Goal: Information Seeking & Learning: Learn about a topic

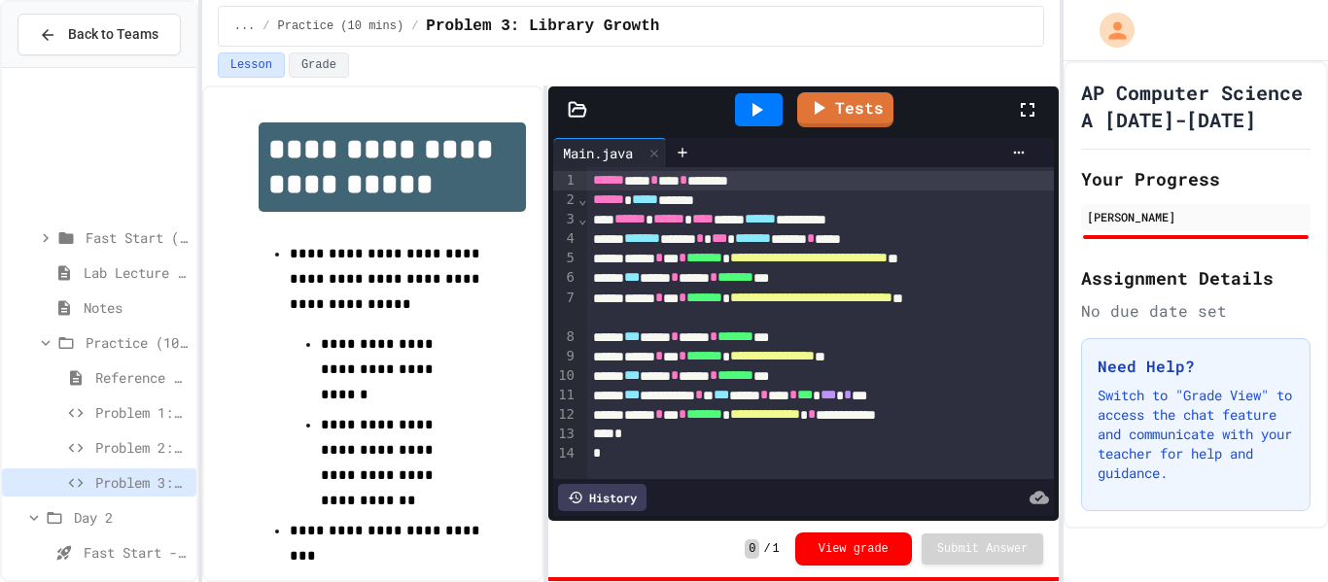
scroll to position [254, 0]
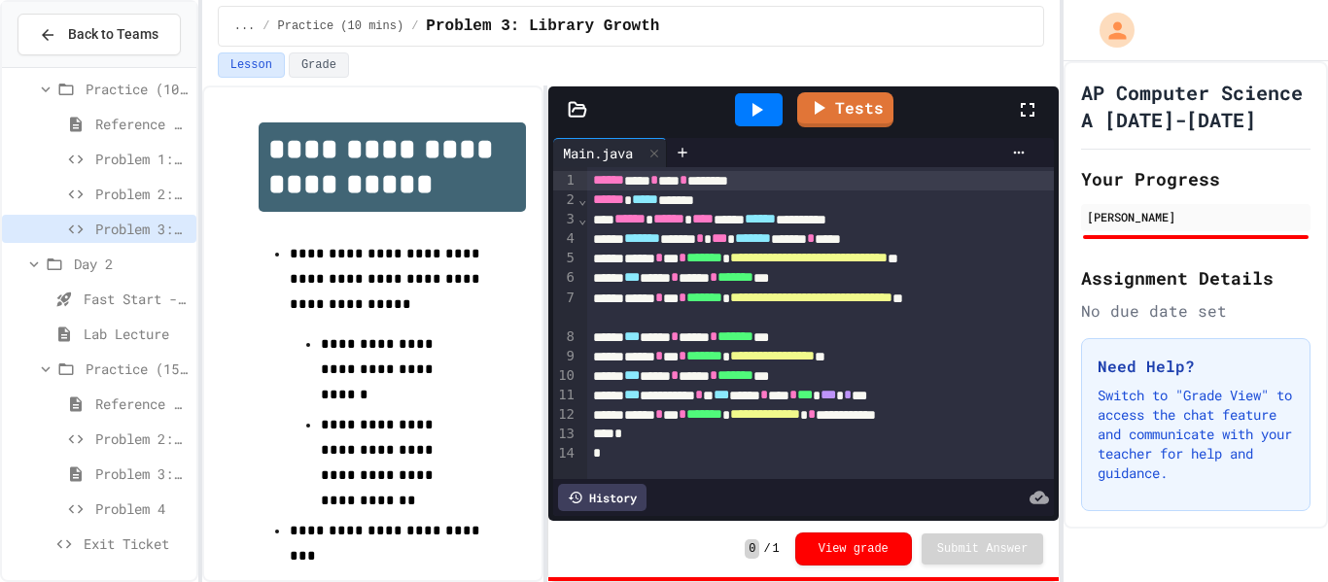
click at [78, 84] on div "Practice (10 mins)" at bounding box center [99, 89] width 194 height 28
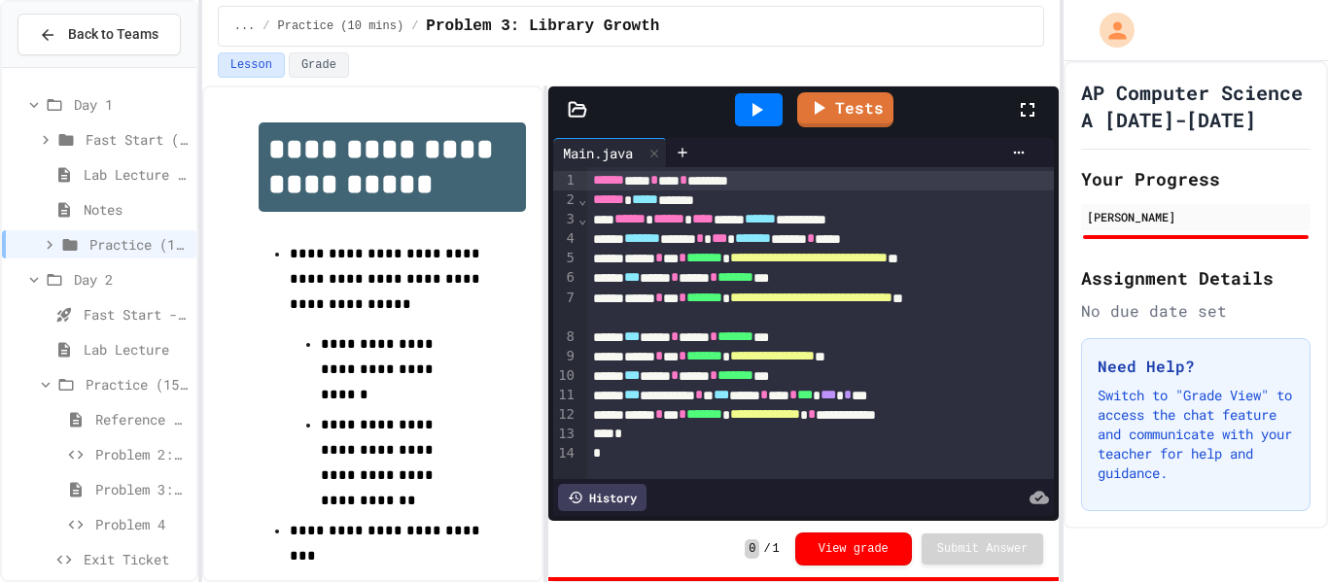
click at [82, 106] on span "Day 1" at bounding box center [131, 104] width 115 height 20
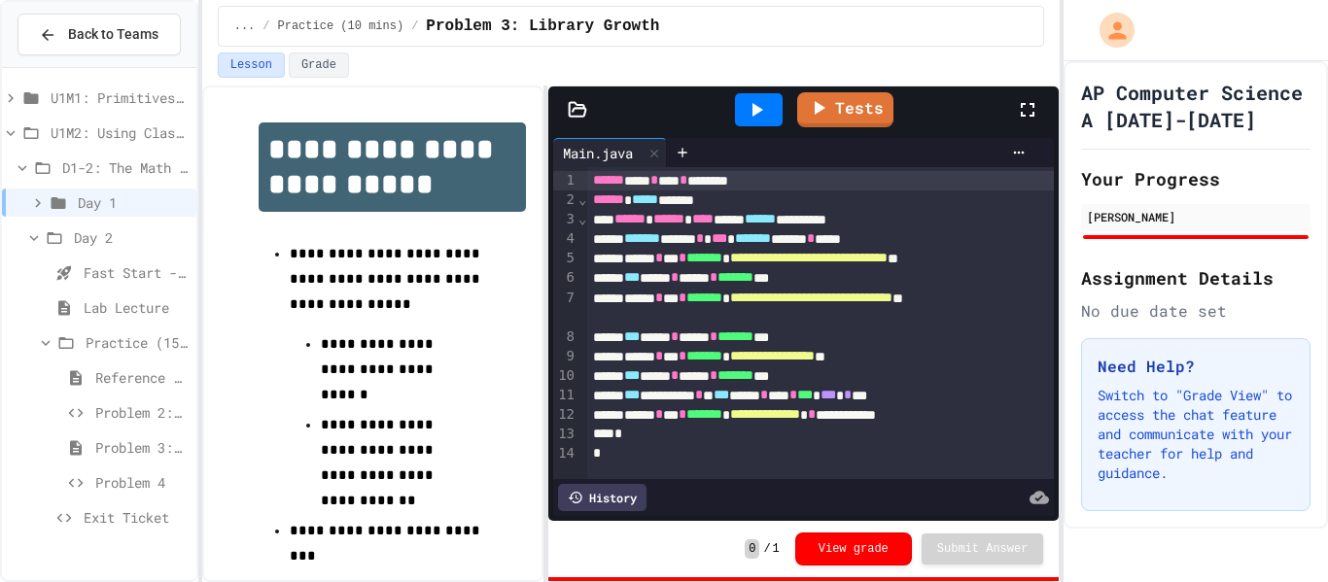
click at [50, 167] on icon at bounding box center [42, 167] width 23 height 17
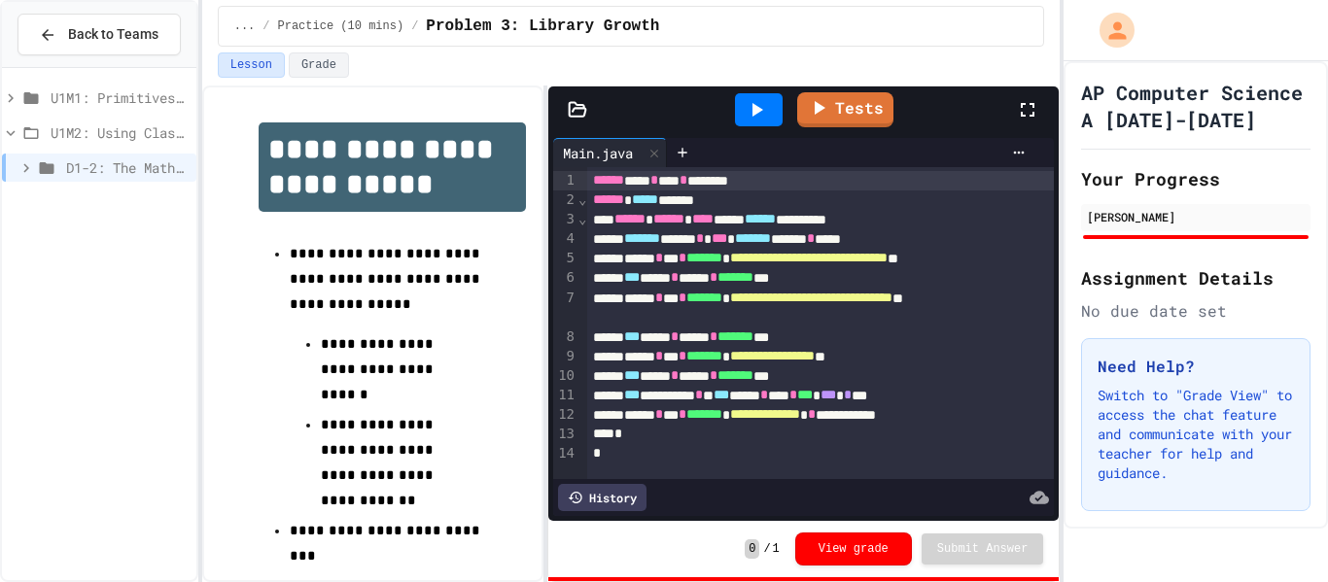
click at [73, 136] on span "U1M2: Using Classes and Objects" at bounding box center [120, 132] width 138 height 20
click at [88, 146] on div "U1M2: Using Classes and Objects" at bounding box center [99, 133] width 194 height 28
click at [94, 181] on div "D1-2: The Math Class" at bounding box center [99, 168] width 194 height 28
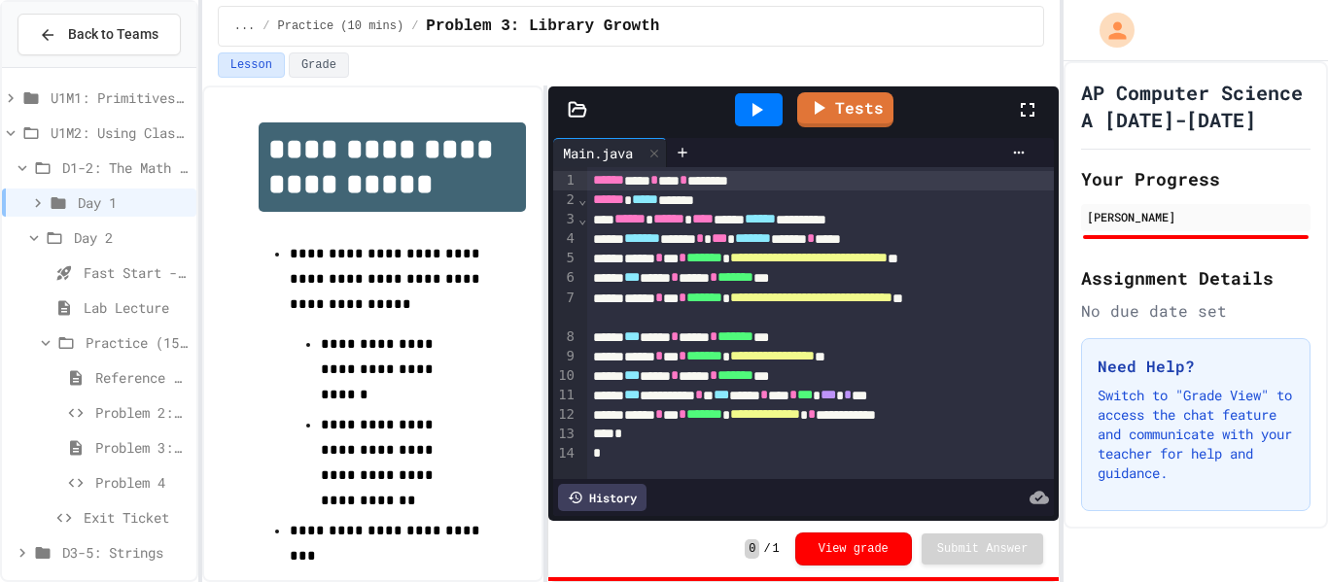
click at [56, 159] on div "D1-2: The Math Class" at bounding box center [99, 168] width 194 height 28
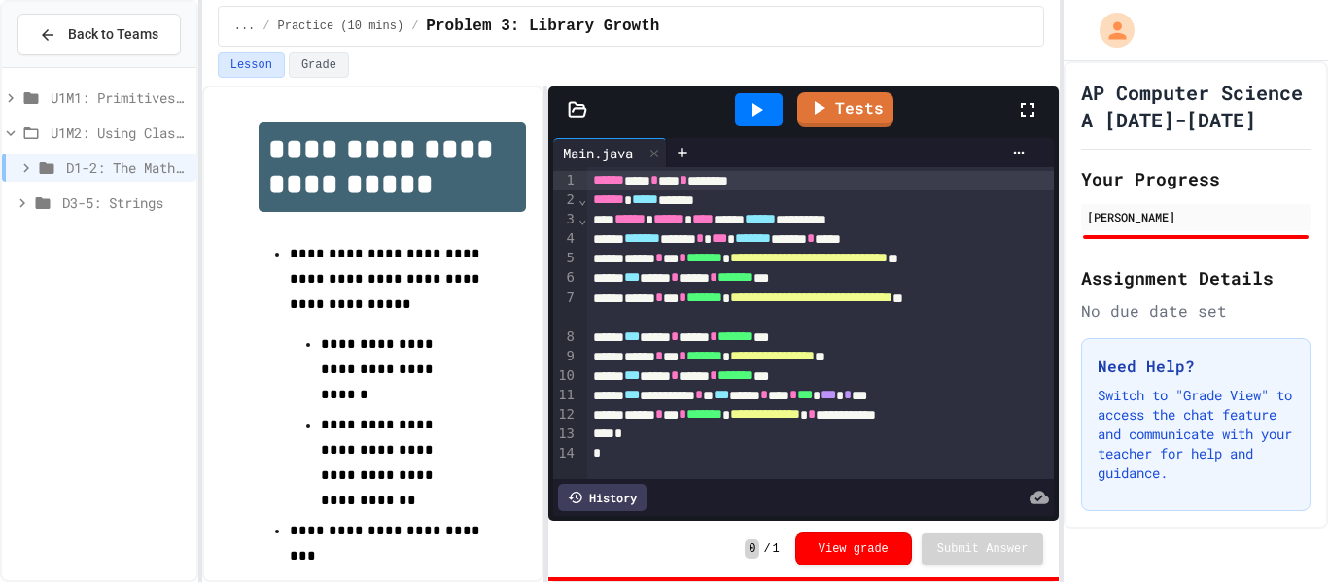
click at [81, 198] on span "D3-5: Strings" at bounding box center [125, 202] width 126 height 20
click at [89, 219] on div "D3-5: Strings" at bounding box center [99, 206] width 194 height 35
click at [95, 236] on span "Day 3" at bounding box center [131, 237] width 115 height 20
click at [101, 275] on span "Notes" at bounding box center [136, 272] width 105 height 20
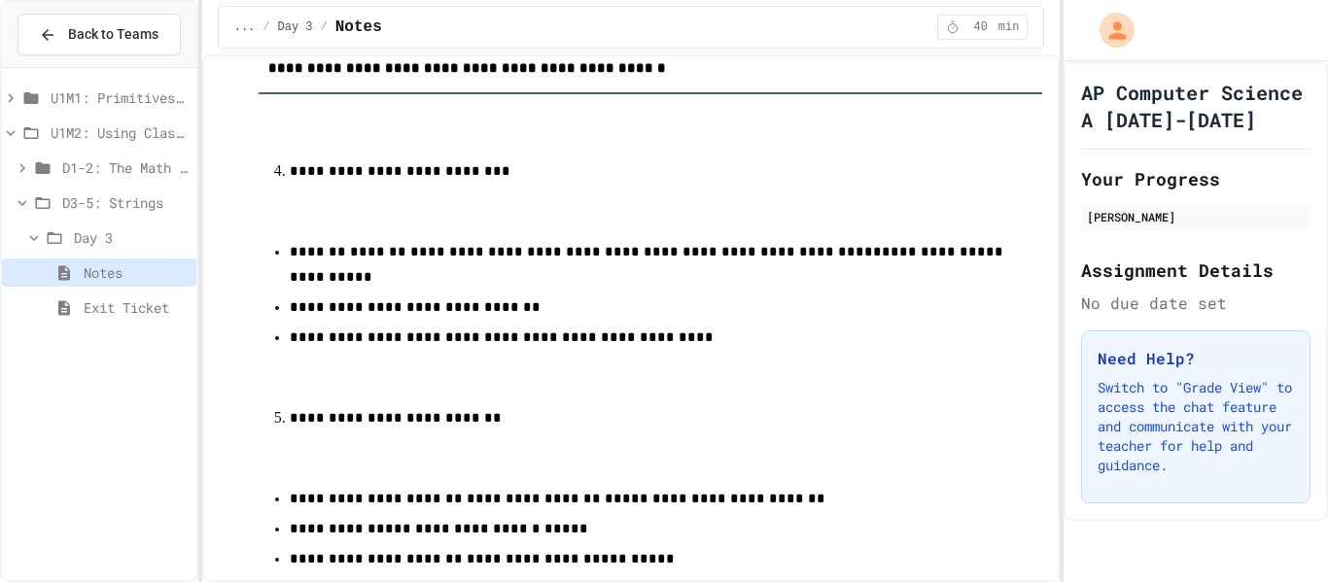
scroll to position [1734, 0]
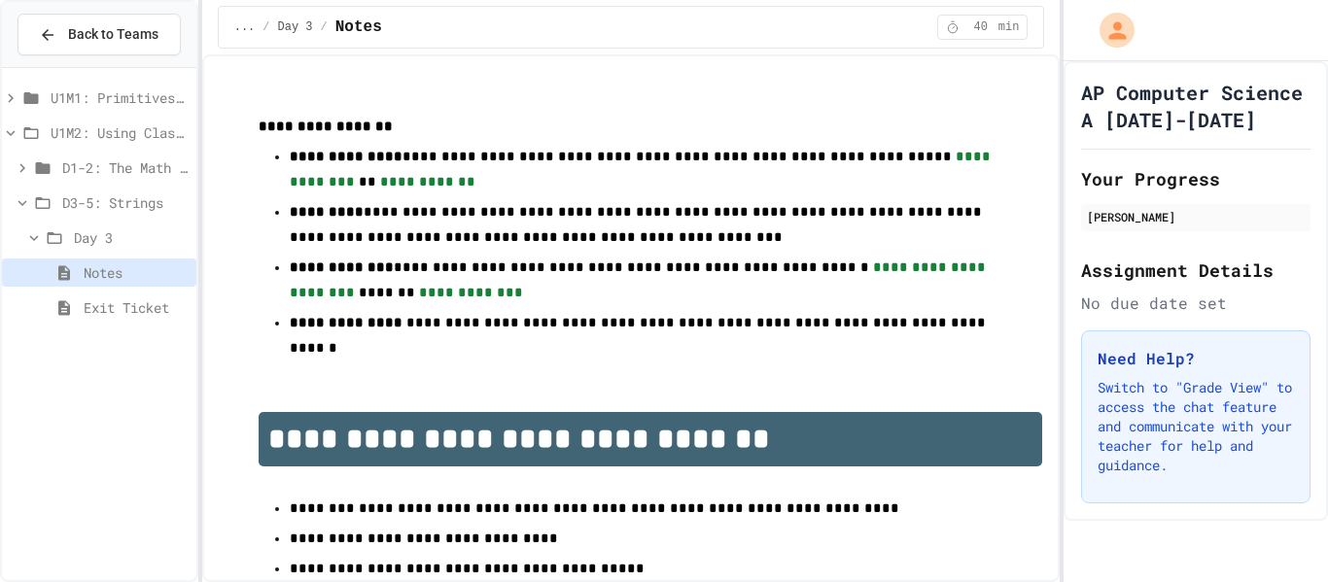
click at [130, 299] on span "Exit Ticket" at bounding box center [136, 307] width 105 height 20
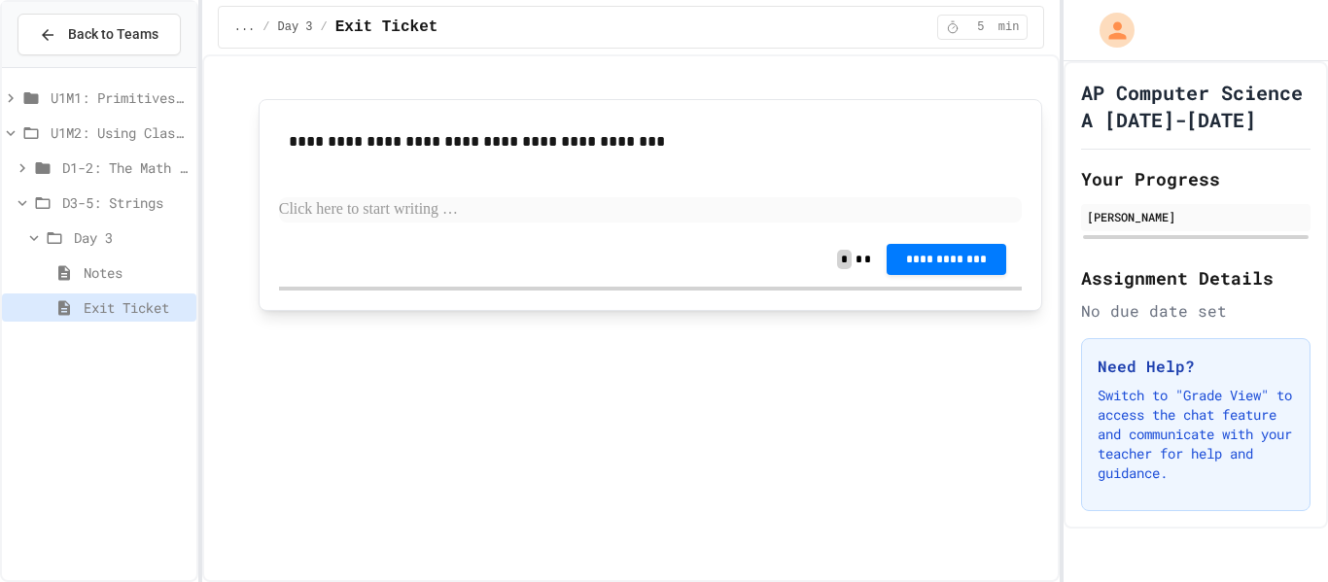
click at [389, 208] on p at bounding box center [650, 209] width 743 height 25
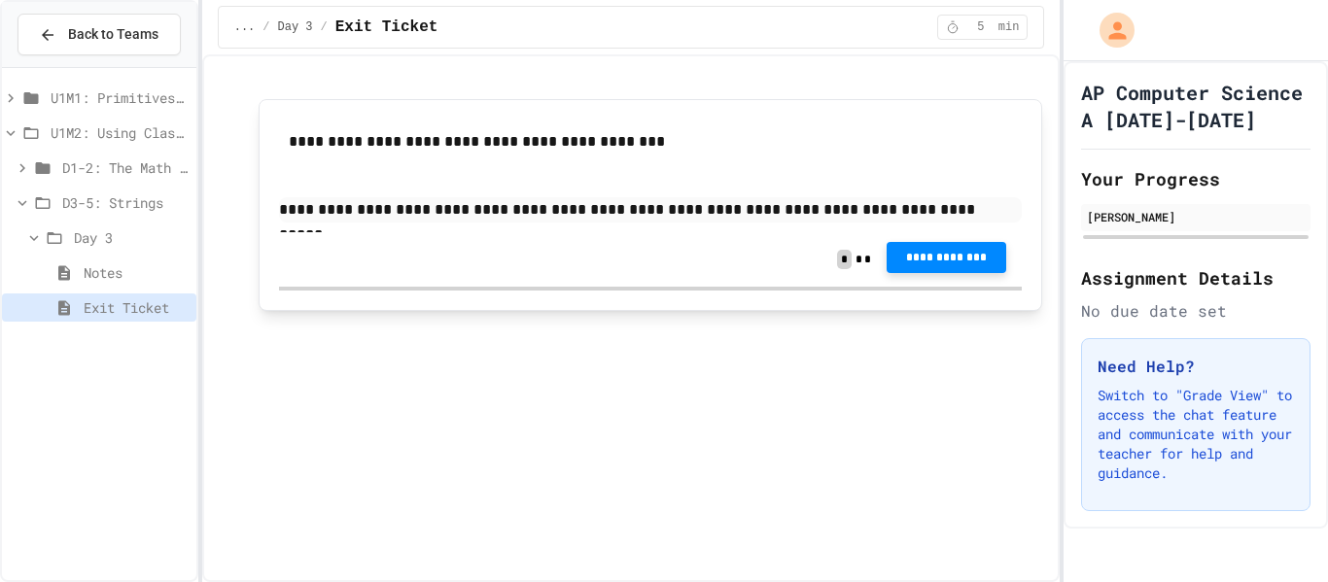
click at [969, 262] on span "**********" at bounding box center [946, 258] width 88 height 16
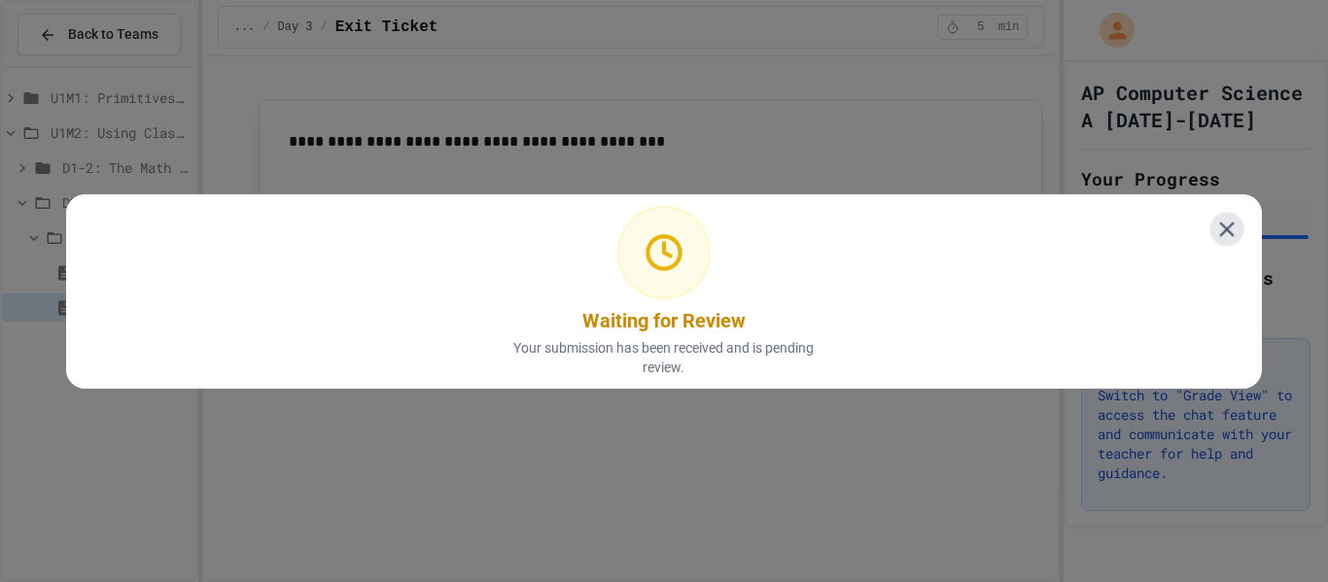
click at [1226, 230] on icon at bounding box center [1226, 229] width 15 height 15
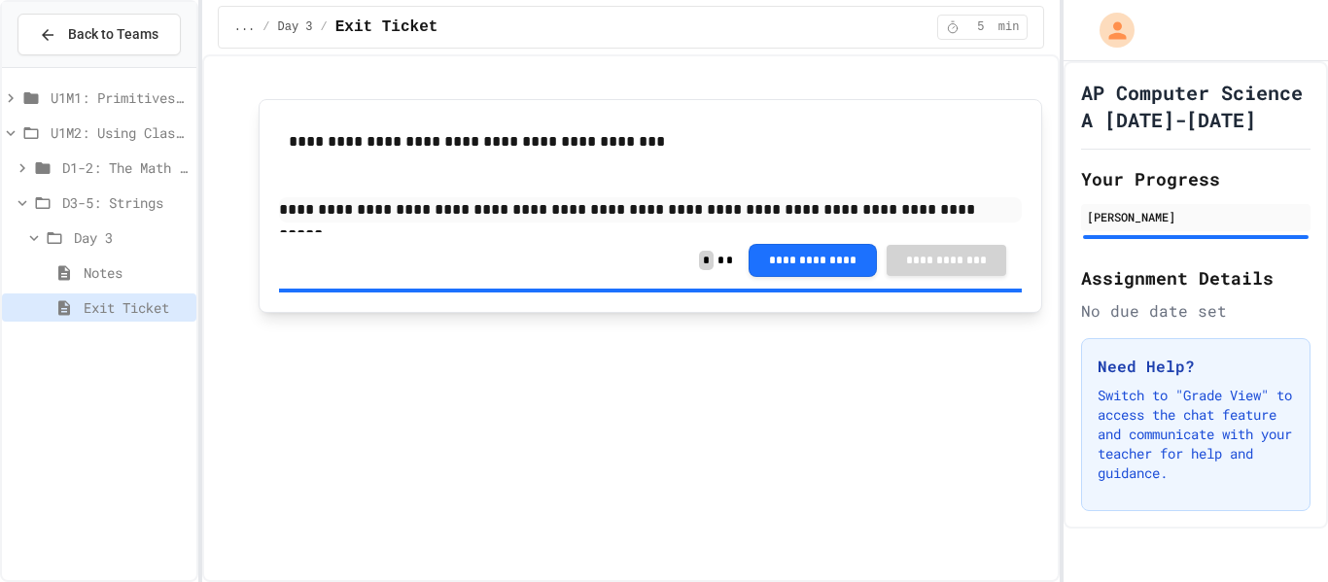
click at [67, 208] on span "D3-5: Strings" at bounding box center [125, 202] width 126 height 20
